Goal: Transaction & Acquisition: Purchase product/service

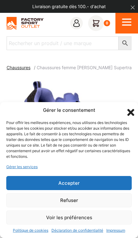
click at [72, 199] on button "Refuser" at bounding box center [68, 200] width 125 height 14
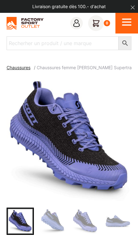
click at [8, 20] on img at bounding box center [25, 23] width 37 height 13
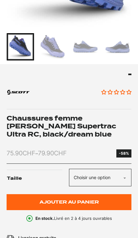
scroll to position [175, 0]
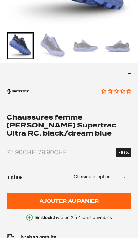
click at [122, 176] on select "Choisir une option 36.5 37.5 38 38.5 39 40.5" at bounding box center [100, 177] width 62 height 18
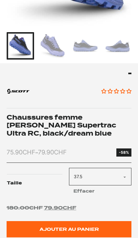
click at [124, 177] on select "Choisir une option 36.5 37.5 38 38.5 39 40.5" at bounding box center [100, 177] width 62 height 18
click at [128, 176] on select "Choisir une option 36.5 37.5 38 38.5 39 40.5" at bounding box center [100, 177] width 62 height 18
click at [125, 176] on select "Choisir une option 36.5 37.5 38 38.5 39 40.5" at bounding box center [100, 177] width 62 height 18
select select "40.5"
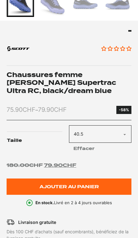
scroll to position [0, 0]
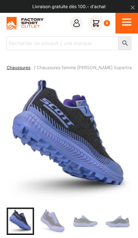
click at [73, 23] on icon at bounding box center [77, 23] width 8 height 8
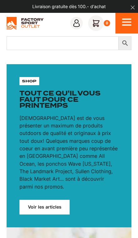
click at [69, 47] on input "Recherher un produit / une marque" at bounding box center [63, 43] width 112 height 14
click at [107, 57] on section "shop Tout ce qu'il vous faut pour ce printemps Notre mission est de vous présen…" at bounding box center [69, 208] width 138 height 310
click at [131, 9] on icon "dismiss" at bounding box center [132, 7] width 4 height 4
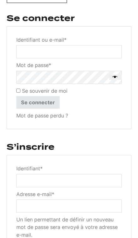
scroll to position [102, 0]
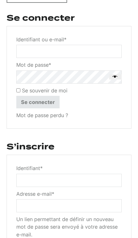
click at [42, 179] on input "Identifiant * Obligatoire" at bounding box center [68, 180] width 105 height 13
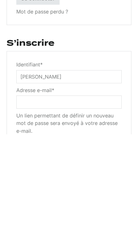
type input "Josiane"
click at [51, 199] on input "Adresse e-mail * Obligatoire" at bounding box center [68, 205] width 105 height 13
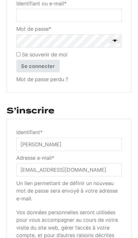
scroll to position [127, 0]
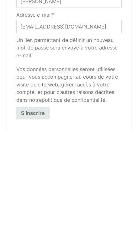
type input "[EMAIL_ADDRESS][DOMAIN_NAME]"
click at [32, 205] on button "S’inscrire" at bounding box center [32, 211] width 33 height 13
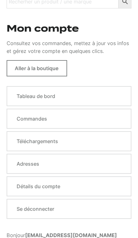
scroll to position [18, 0]
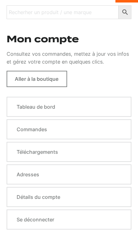
click at [43, 105] on link "Tableau de bord" at bounding box center [69, 107] width 125 height 20
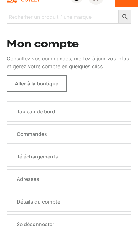
scroll to position [14, 0]
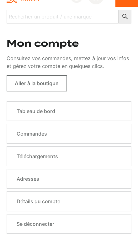
click at [44, 133] on link "Commandes" at bounding box center [69, 134] width 125 height 20
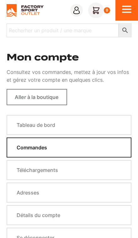
click at [124, 8] on icon "Open Menu" at bounding box center [126, 9] width 9 height 11
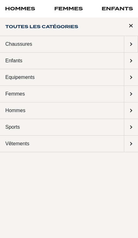
click at [44, 44] on link "Chaussures" at bounding box center [62, 44] width 124 height 17
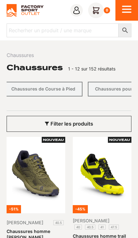
scroll to position [0, 457]
click at [48, 87] on link "Chaussures de Course à Pied" at bounding box center [40, 89] width 78 height 14
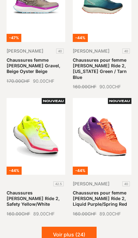
scroll to position [727, 0]
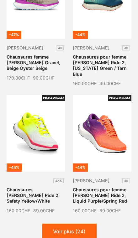
click at [71, 224] on button "Voir plus (24)" at bounding box center [69, 232] width 55 height 16
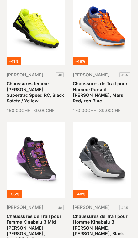
scroll to position [1099, 0]
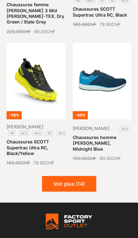
click at [76, 176] on button "Voir plus (14)" at bounding box center [69, 184] width 54 height 16
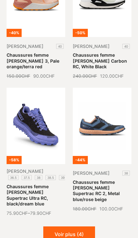
scroll to position [2067, 0]
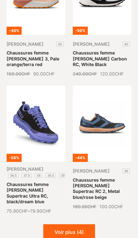
click at [74, 224] on button "Voir plus (4)" at bounding box center [69, 232] width 52 height 16
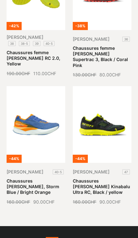
scroll to position [2346, 0]
